Goal: Task Accomplishment & Management: Use online tool/utility

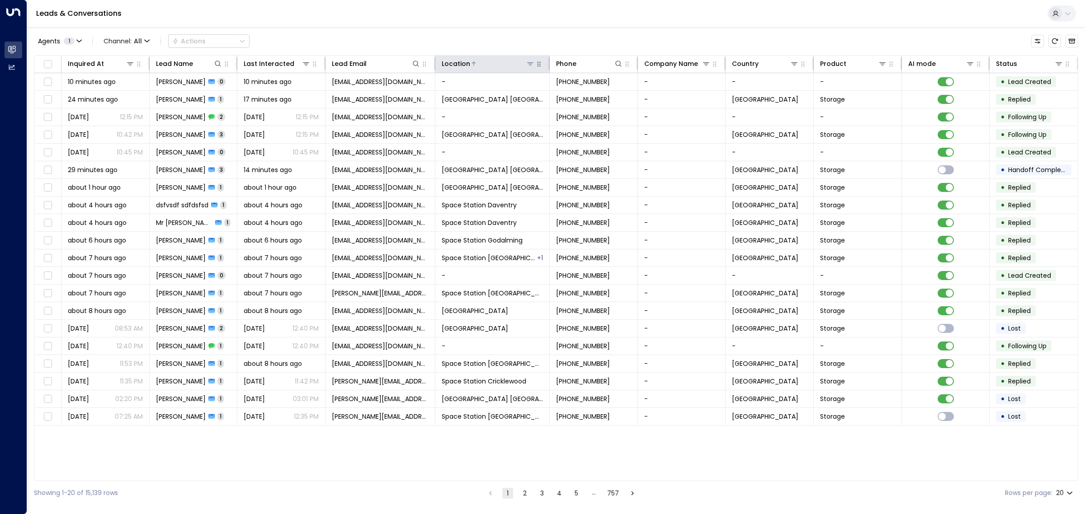
click at [530, 64] on icon at bounding box center [530, 63] width 7 height 7
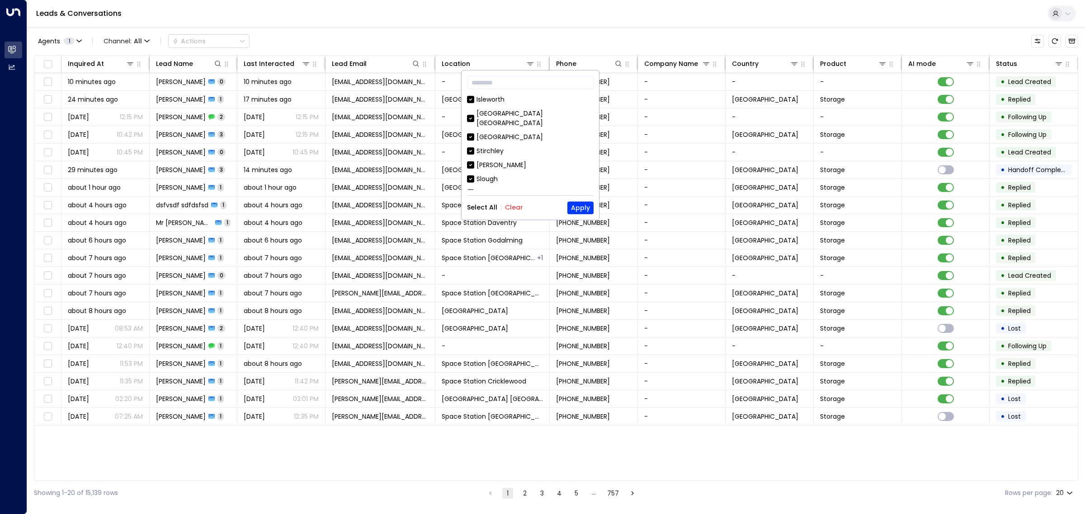
click at [517, 208] on button "Clear" at bounding box center [514, 207] width 18 height 7
click at [512, 123] on div "Space Station [GEOGRAPHIC_DATA]" at bounding box center [532, 127] width 113 height 9
click at [585, 207] on button "Apply" at bounding box center [580, 208] width 26 height 13
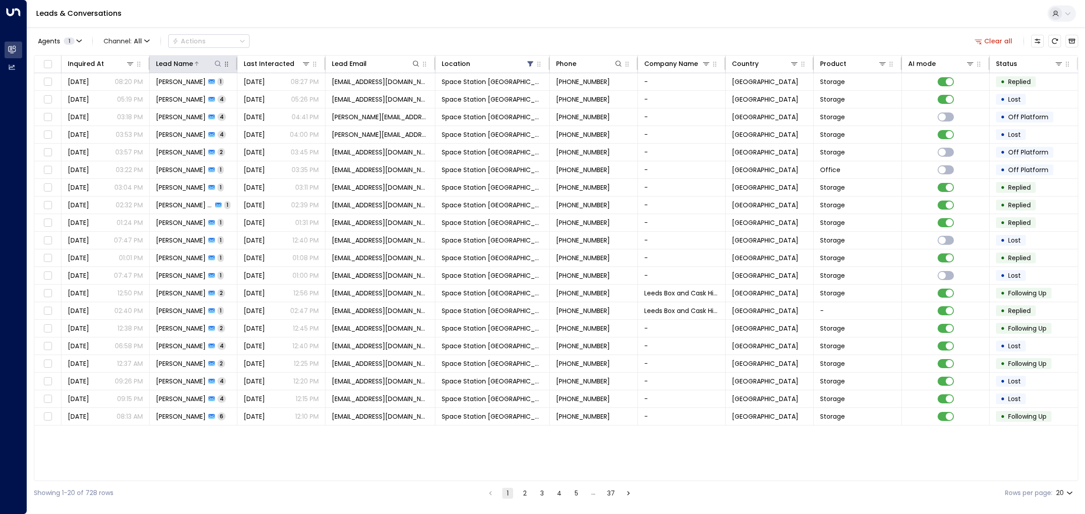
click at [212, 66] on div at bounding box center [208, 63] width 30 height 9
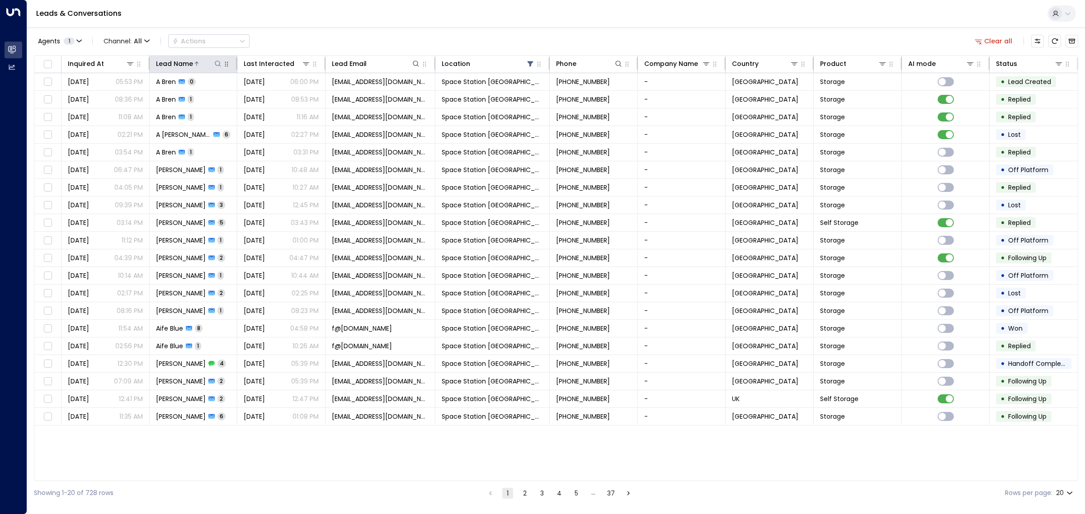
click at [217, 62] on icon at bounding box center [217, 63] width 7 height 7
type input "****"
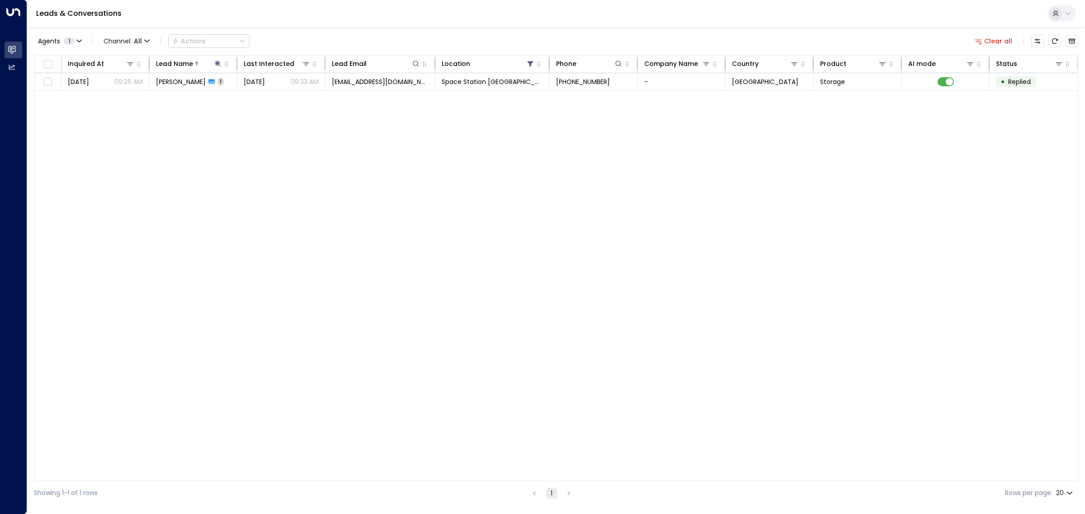
click at [353, 188] on div "Inquired At Lead Name Last Interacted Lead Email Location Phone Company Name Co…" at bounding box center [556, 268] width 1044 height 426
click at [193, 63] on div at bounding box center [208, 63] width 30 height 9
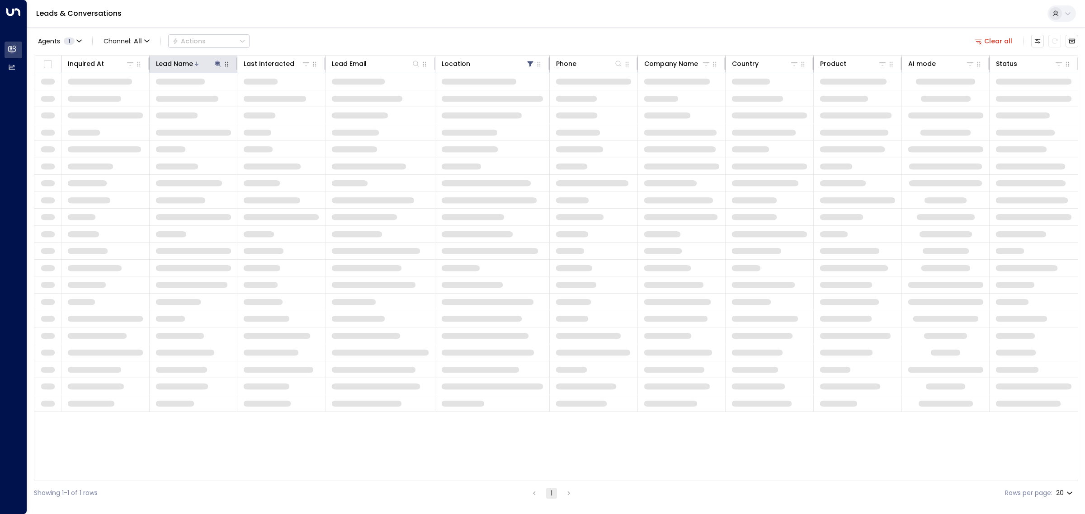
click at [219, 63] on icon at bounding box center [217, 63] width 7 height 7
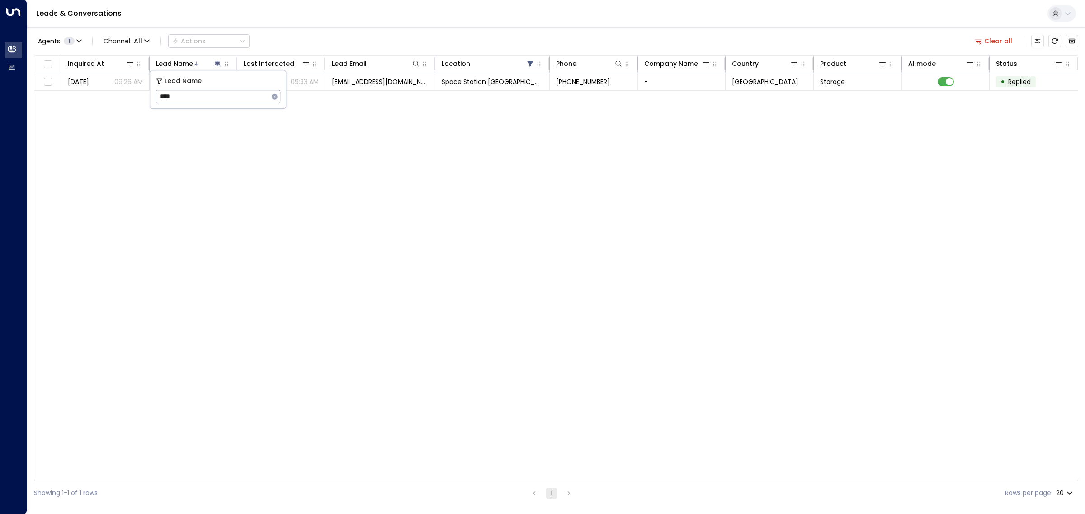
click at [274, 95] on icon "button" at bounding box center [275, 97] width 6 height 6
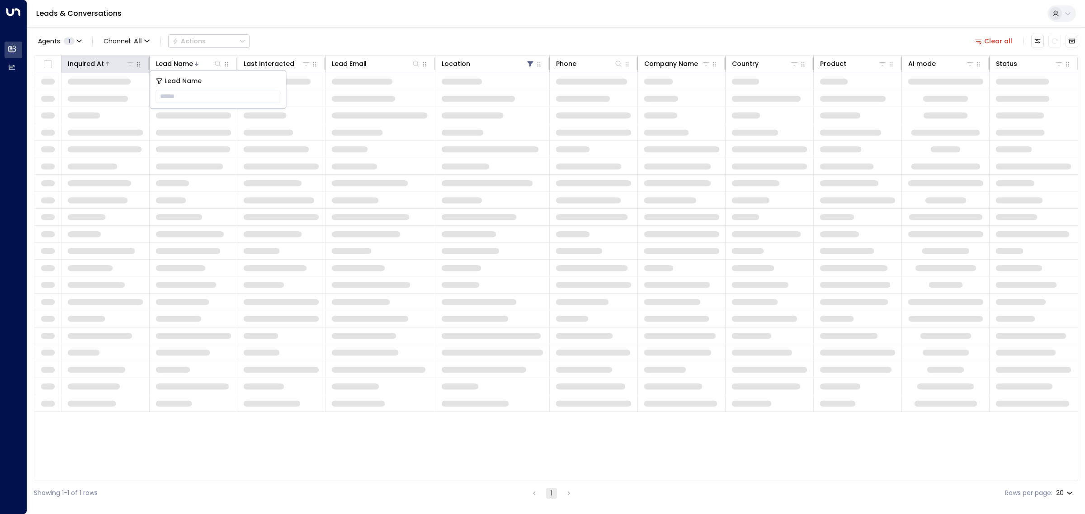
click at [110, 59] on div at bounding box center [119, 63] width 31 height 9
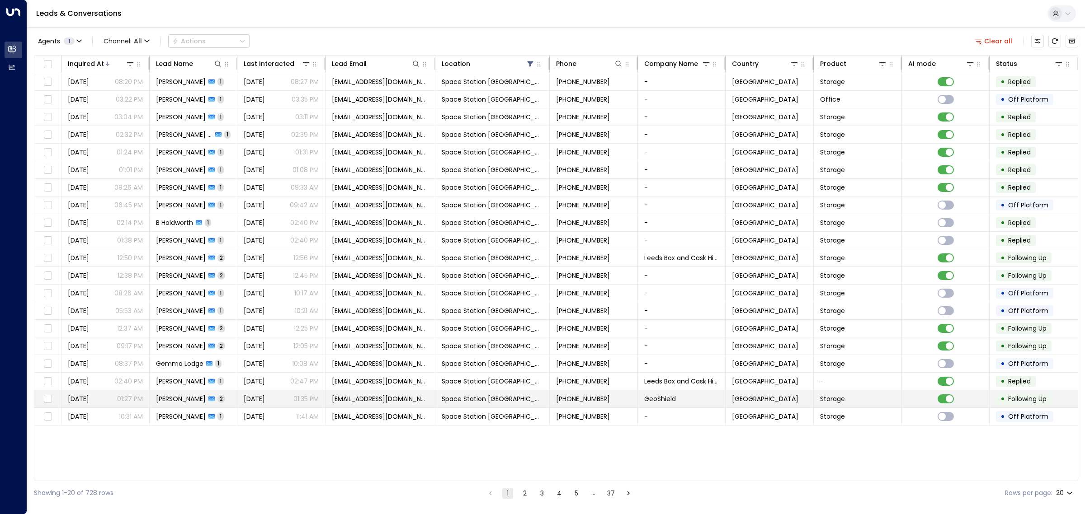
click at [317, 404] on p "01:35 PM" at bounding box center [305, 399] width 25 height 9
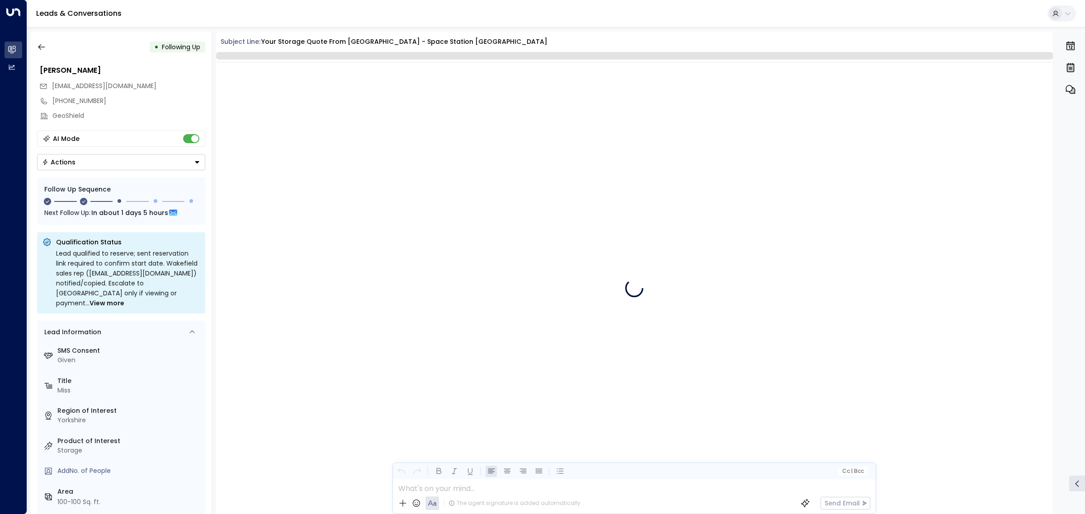
scroll to position [765, 0]
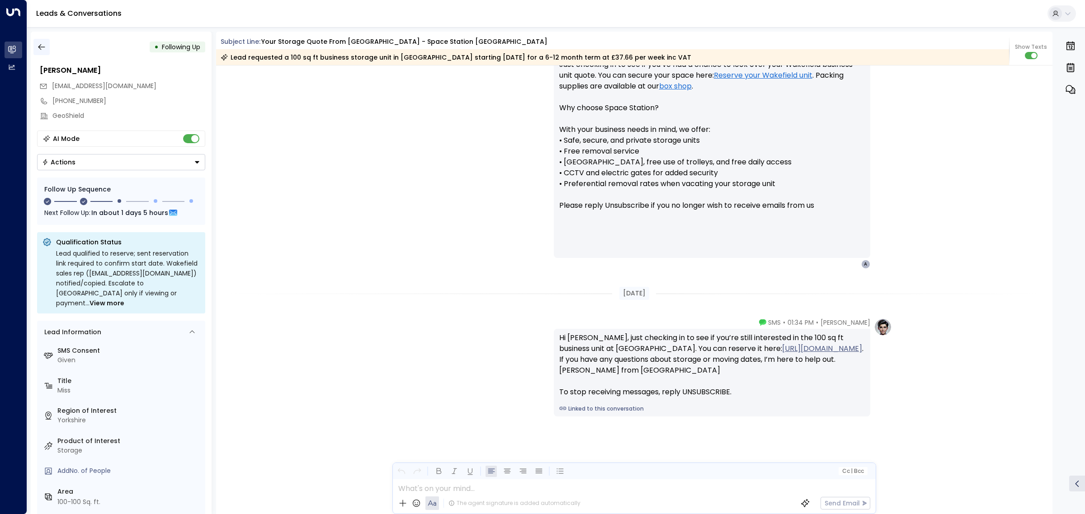
click at [41, 41] on button "button" at bounding box center [41, 47] width 16 height 16
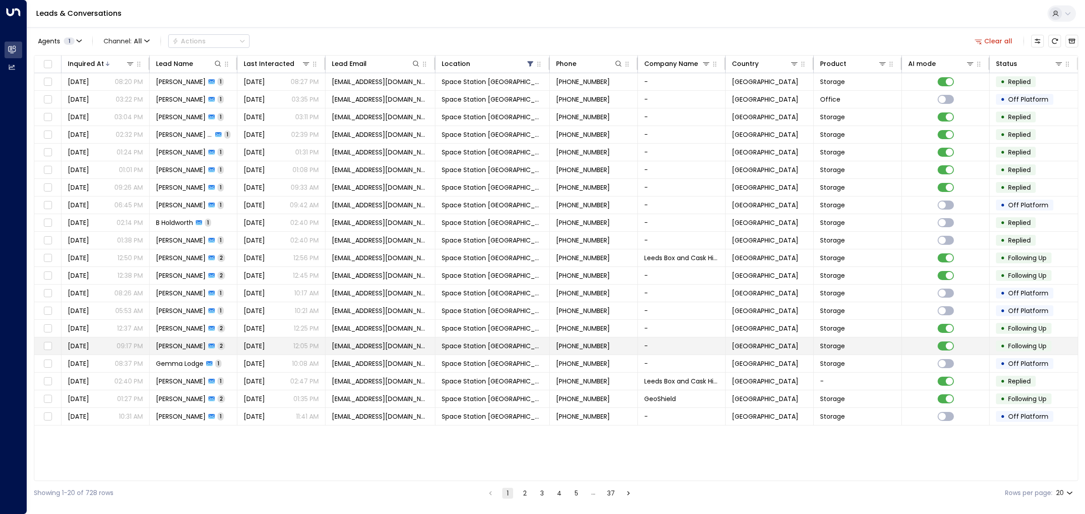
click at [225, 343] on div "[PERSON_NAME] 2" at bounding box center [190, 346] width 69 height 9
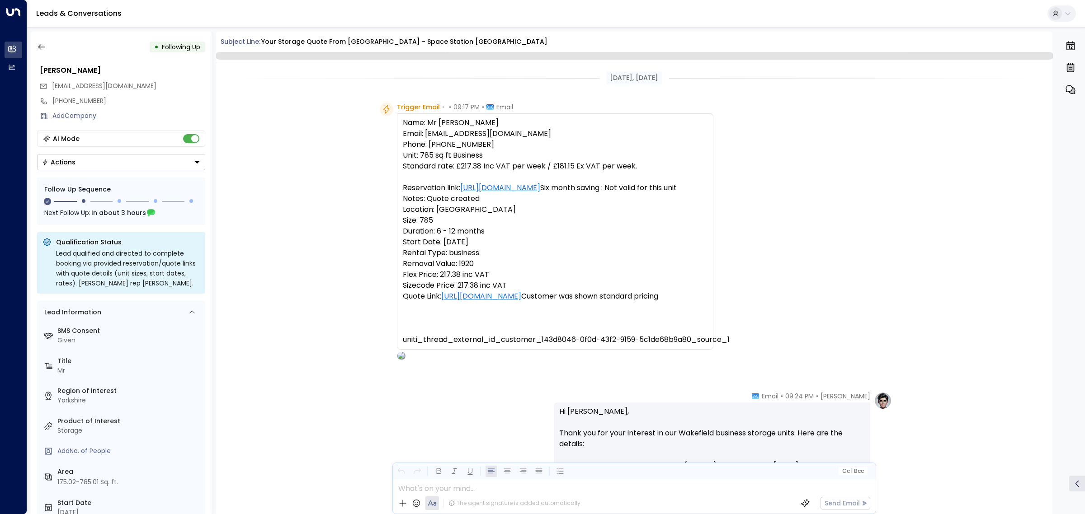
scroll to position [552, 0]
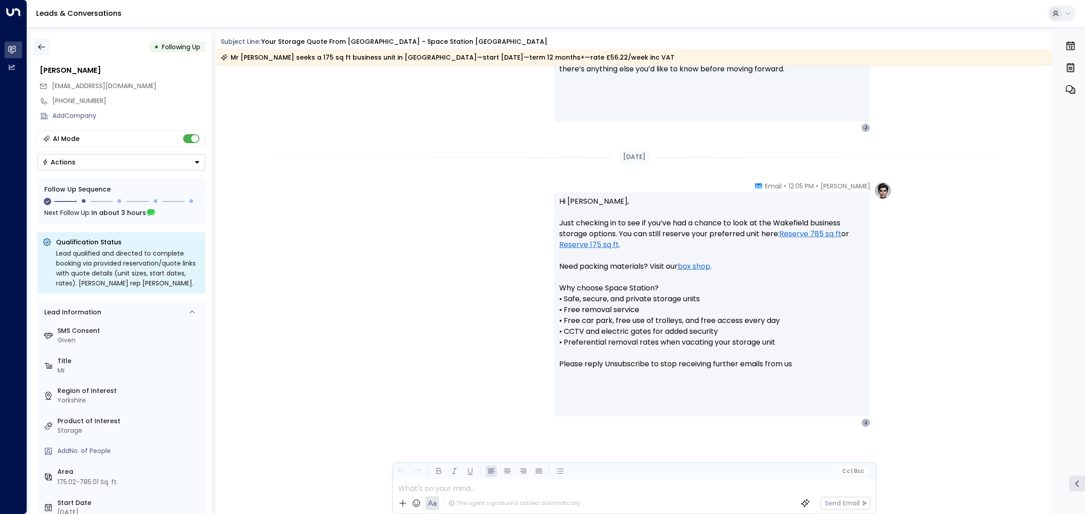
click at [46, 43] on icon "button" at bounding box center [41, 46] width 9 height 9
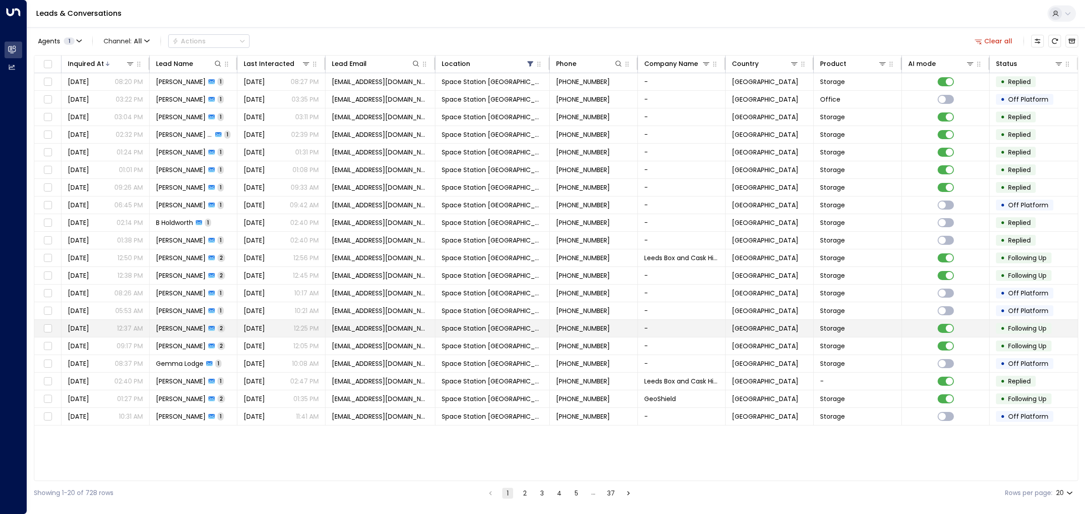
click at [181, 330] on span "[PERSON_NAME]" at bounding box center [181, 328] width 50 height 9
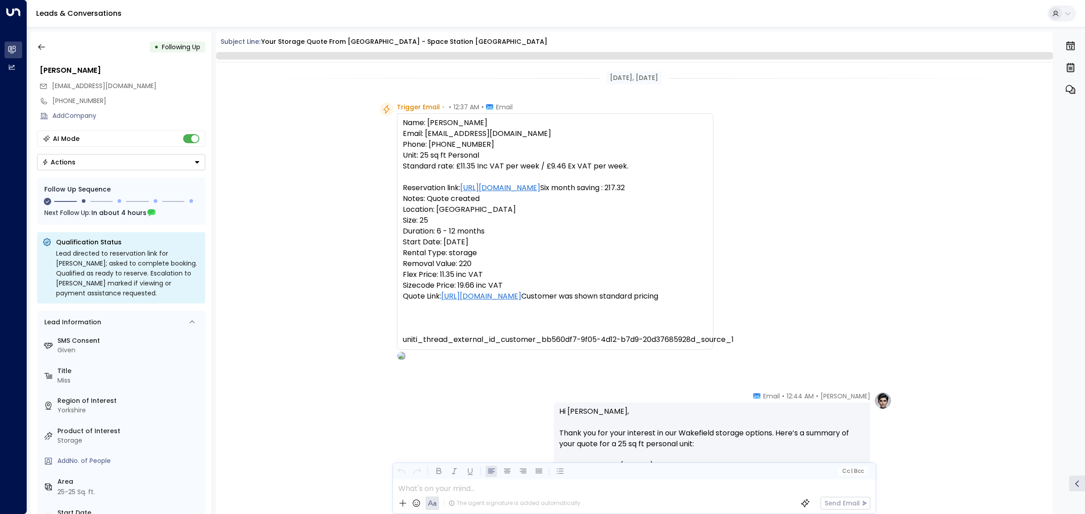
scroll to position [583, 0]
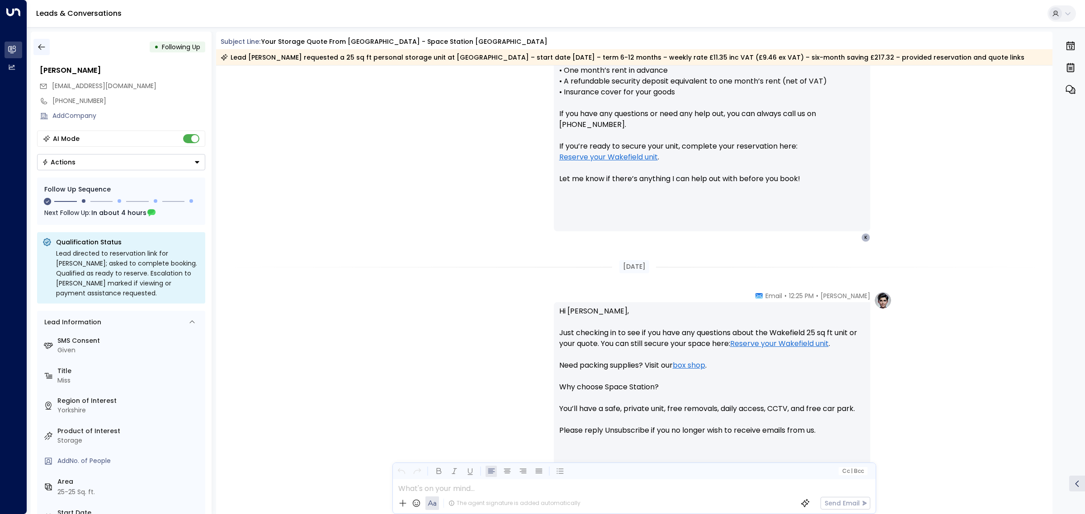
click at [46, 44] on icon "button" at bounding box center [41, 46] width 9 height 9
